Goal: Task Accomplishment & Management: Manage account settings

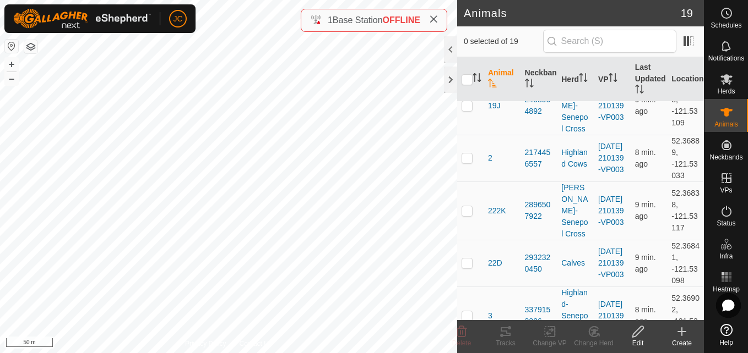
scroll to position [224, 0]
click at [470, 206] on p-checkbox at bounding box center [466, 210] width 11 height 9
checkbox input "true"
click at [669, 181] on td "52.36838, -121.53117" at bounding box center [685, 210] width 37 height 58
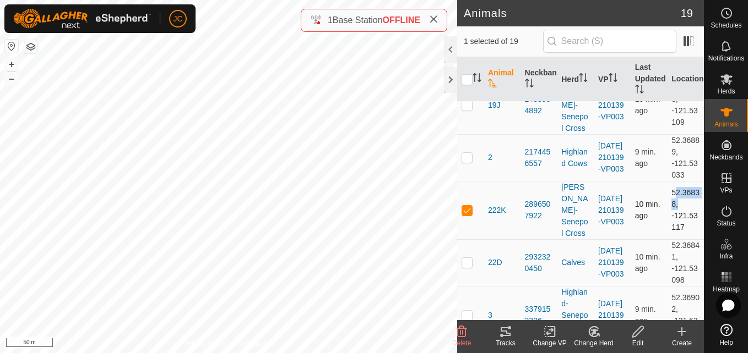
copy td "52.36838"
drag, startPoint x: 664, startPoint y: 189, endPoint x: 682, endPoint y: 197, distance: 19.2
click at [682, 197] on td "52.36838, -121.53117" at bounding box center [685, 210] width 37 height 58
copy td "-121.53117"
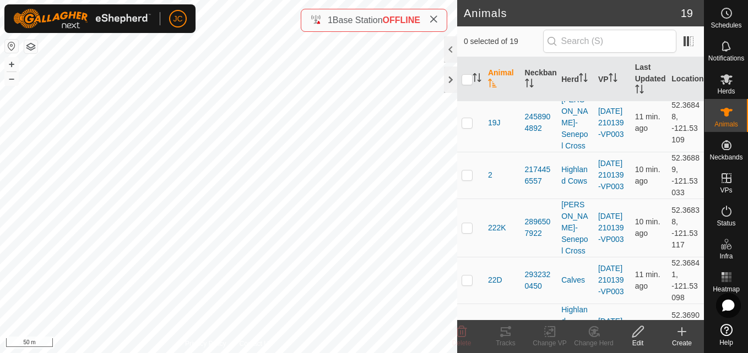
scroll to position [208, 0]
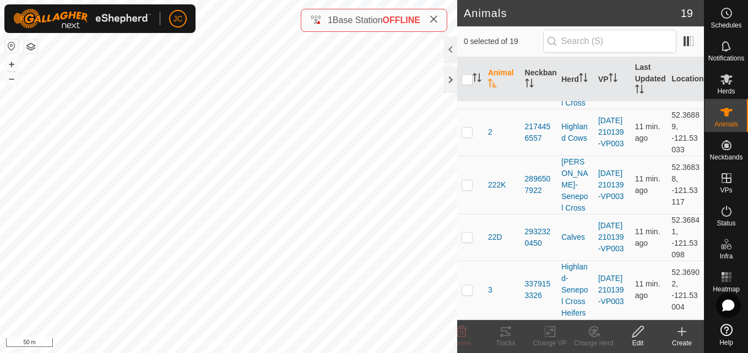
scroll to position [250, 0]
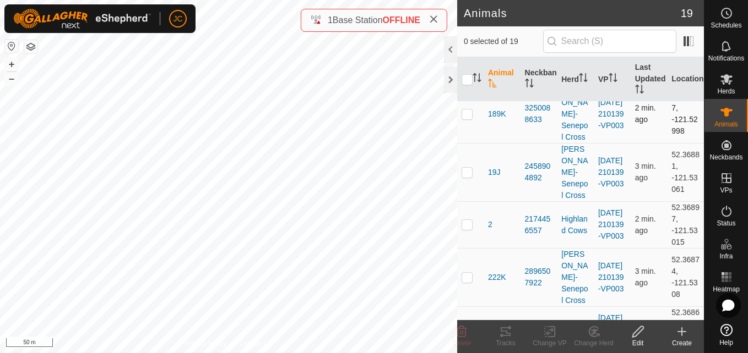
scroll to position [158, 0]
click at [671, 247] on td "52.36874, -121.5308" at bounding box center [685, 276] width 37 height 58
click at [667, 205] on td "52.36897, -121.53015" at bounding box center [685, 223] width 37 height 47
drag, startPoint x: 662, startPoint y: 254, endPoint x: 684, endPoint y: 264, distance: 24.7
click at [684, 264] on td "52.36874, -121.5308" at bounding box center [685, 276] width 37 height 58
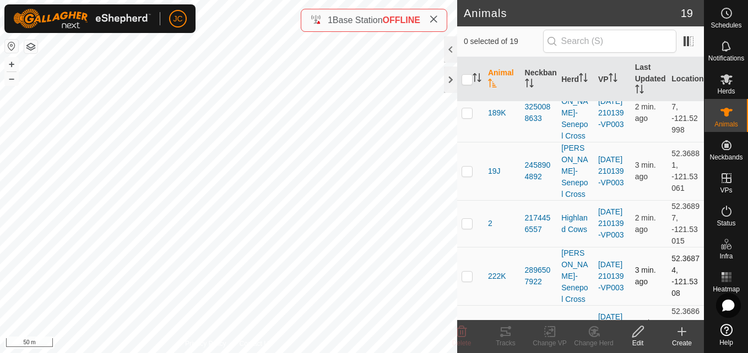
copy td "-121.5308"
drag, startPoint x: 662, startPoint y: 230, endPoint x: 685, endPoint y: 210, distance: 30.5
drag, startPoint x: 685, startPoint y: 210, endPoint x: 667, endPoint y: 240, distance: 35.1
click at [667, 247] on td "52.36874, -121.5308" at bounding box center [685, 276] width 37 height 58
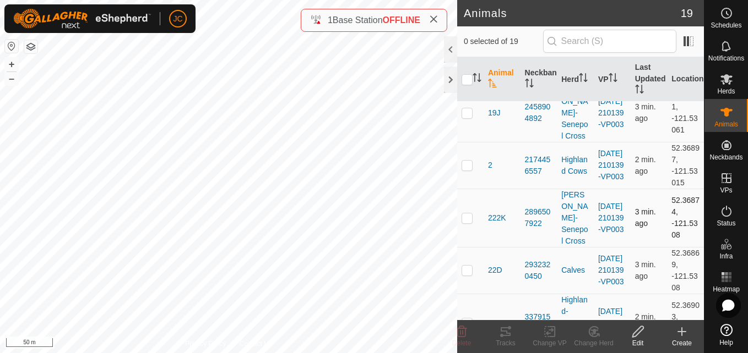
scroll to position [220, 0]
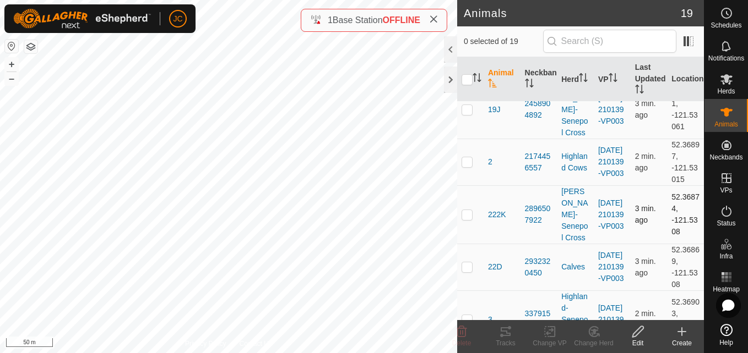
drag, startPoint x: 663, startPoint y: 167, endPoint x: 676, endPoint y: 204, distance: 38.7
click at [683, 199] on td "52.36874, -121.5308" at bounding box center [685, 215] width 37 height 58
copy td "52.36874, -121.5308"
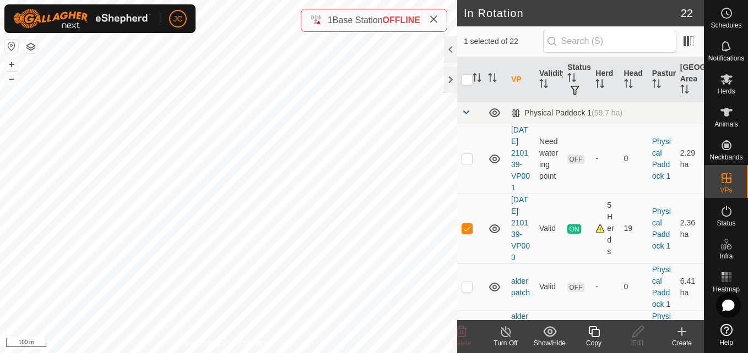
checkbox input "false"
checkbox input "true"
checkbox input "false"
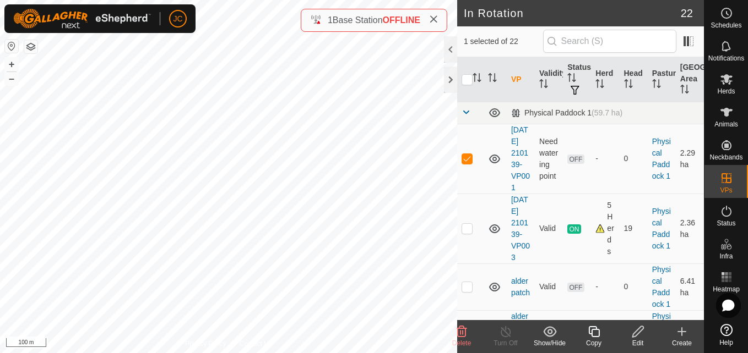
checkbox input "true"
checkbox input "false"
checkbox input "true"
checkbox input "false"
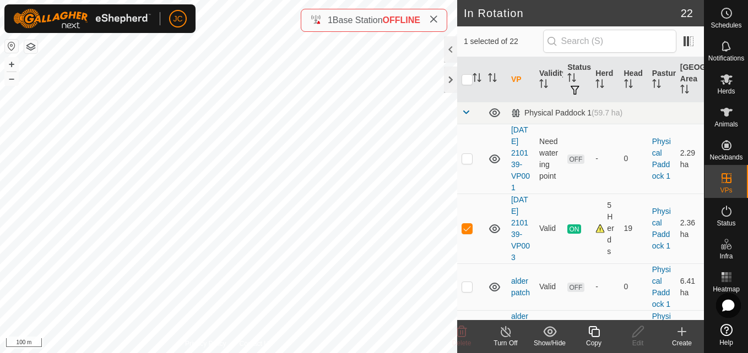
checkbox input "true"
checkbox input "false"
click at [469, 344] on span "Delete" at bounding box center [461, 344] width 19 height 8
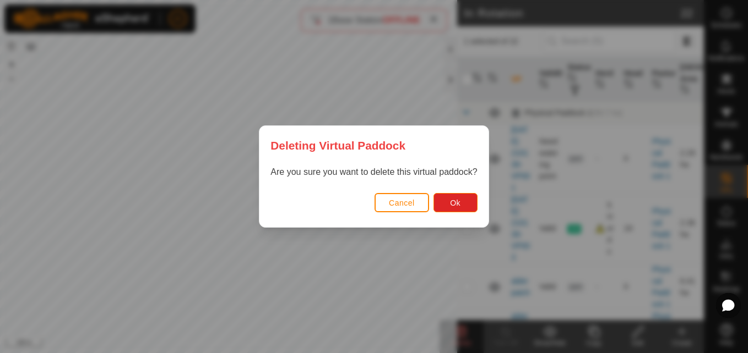
click at [466, 193] on div "Cancel Ok" at bounding box center [373, 208] width 228 height 37
click at [462, 201] on button "Ok" at bounding box center [455, 202] width 44 height 19
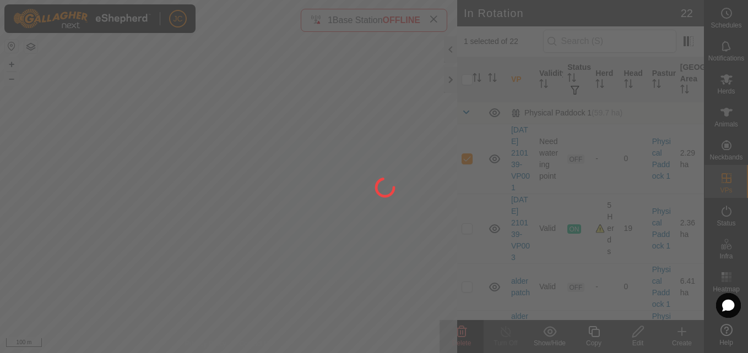
checkbox input "false"
